Goal: Information Seeking & Learning: Compare options

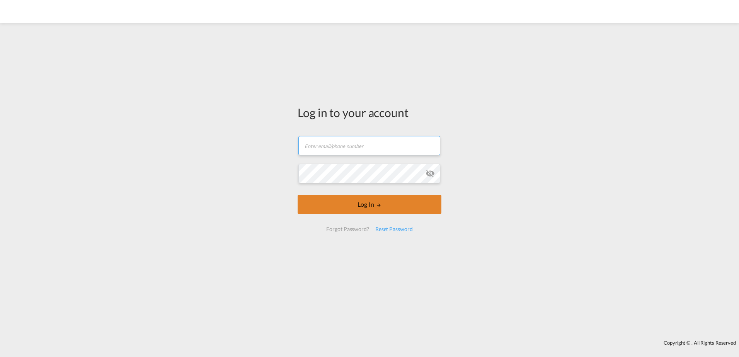
type input "[EMAIL_ADDRESS][DOMAIN_NAME]"
click at [326, 204] on button "Log In" at bounding box center [370, 204] width 144 height 19
